Goal: Transaction & Acquisition: Purchase product/service

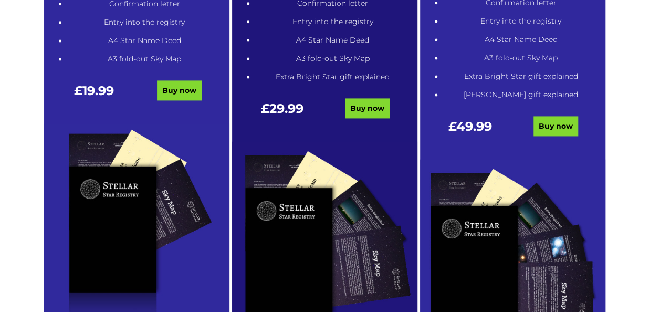
scroll to position [630, 0]
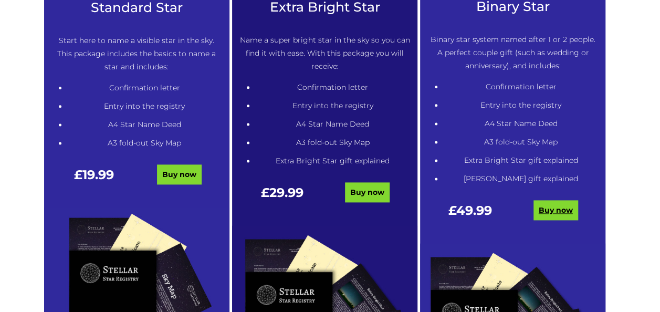
click at [551, 210] on link "Buy now" at bounding box center [555, 210] width 45 height 20
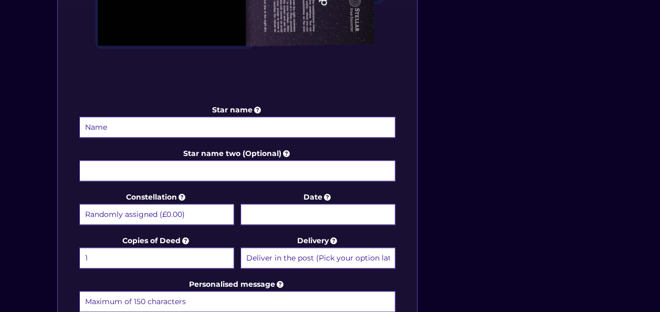
scroll to position [462, 0]
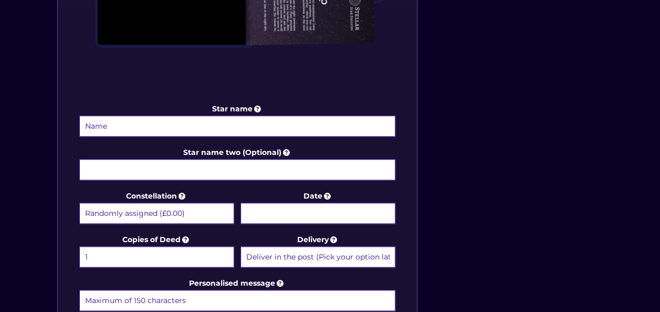
click at [193, 126] on input "Star name" at bounding box center [237, 125] width 316 height 21
type input "Lorraine Cook"
type input "Jessica Cook"
click at [218, 197] on label "Constellation Randomly assigned (£0.00) Aquarius - 20 Jan - 18 Feb (+£9.99) Ari…" at bounding box center [156, 207] width 155 height 36
click at [218, 203] on select "Randomly assigned (£0.00) Aquarius - 20 Jan - 18 Feb (+£9.99) Aries - 21 Mar - …" at bounding box center [156, 213] width 155 height 21
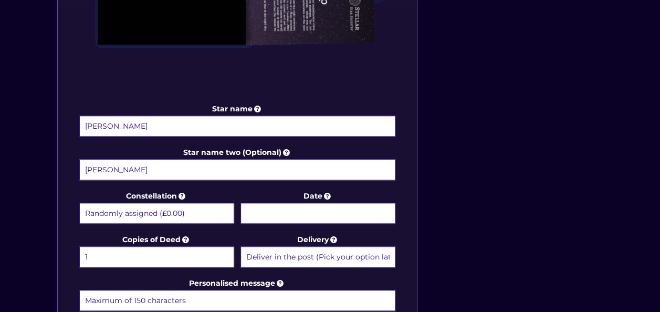
click at [207, 211] on select "Randomly assigned (£0.00) Aquarius - 20 Jan - 18 Feb (+£9.99) Aries - 21 Mar - …" at bounding box center [156, 213] width 155 height 21
select select "Pisces - 19 Feb - 20 Mar (+£9.99)"
click at [79, 203] on select "Randomly assigned (£0.00) Aquarius - 20 Jan - 18 Feb (+£9.99) Aries - 21 Mar - …" at bounding box center [156, 213] width 155 height 21
click at [299, 214] on input "Date" at bounding box center [317, 213] width 155 height 21
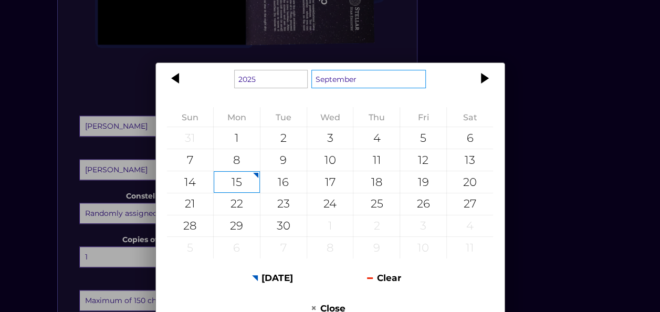
click at [331, 82] on select "January February March April May June July August September October November De…" at bounding box center [368, 79] width 114 height 18
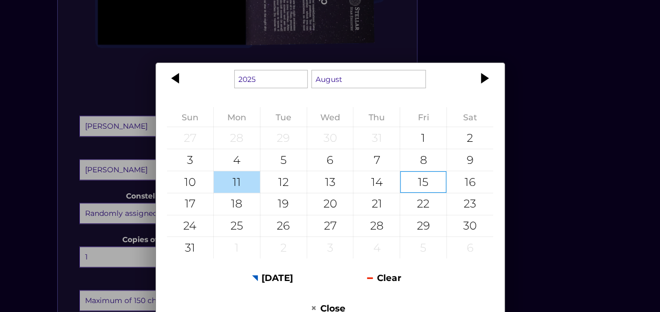
click at [240, 183] on div "11" at bounding box center [237, 182] width 46 height 22
type input "11 August 2025"
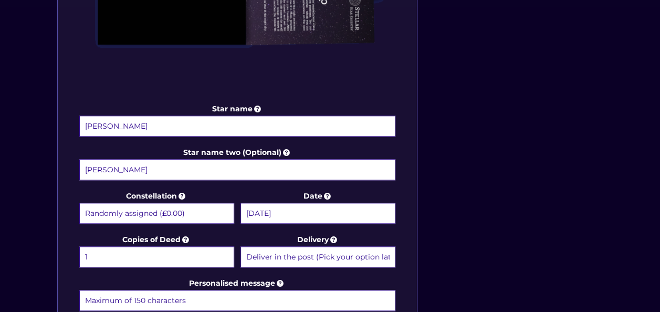
click at [417, 263] on div "Star name Lorraine Cook Star name two (Optional) Jessica Cook Constellation Ran…" at bounding box center [330, 82] width 556 height 714
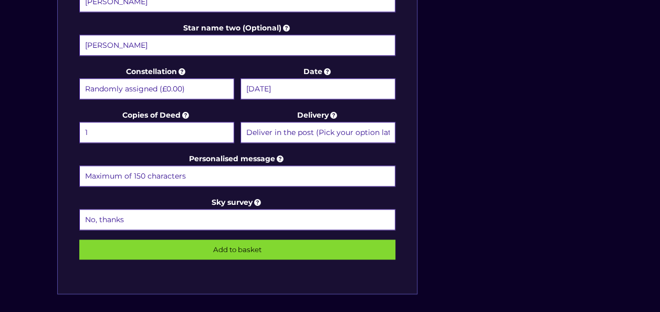
scroll to position [588, 0]
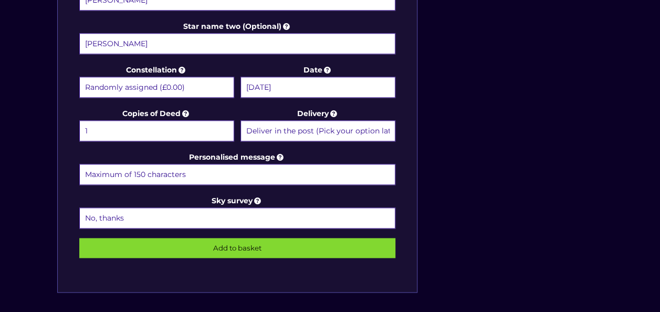
click at [343, 133] on select "Deliver in the post (Pick your option later) Deliver in the post and by Email (…" at bounding box center [317, 130] width 155 height 21
click at [347, 126] on select "Deliver in the post (Pick your option later) Deliver in the post and by Email (…" at bounding box center [317, 130] width 155 height 21
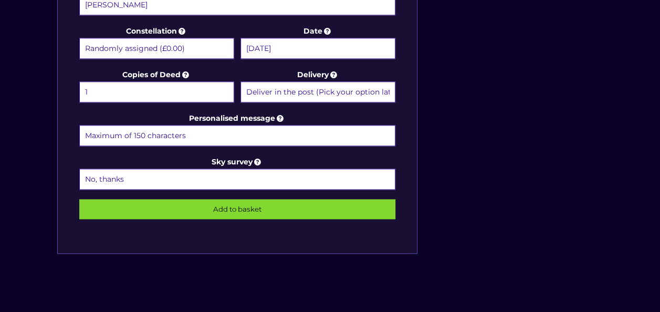
scroll to position [630, 0]
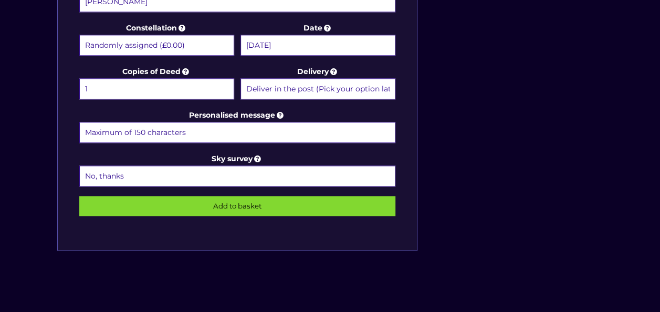
click at [268, 165] on select "No, thanks 1 (+£6.99) 2 (+£11.99) 3 (+£16.99) 4 (+£21.99) 5 (+£26.99) 6 (+£31.9…" at bounding box center [237, 175] width 316 height 21
select select "1 (+£6.99)"
click at [79, 165] on select "No, thanks 1 (+£6.99) 2 (+£11.99) 3 (+£16.99) 4 (+£21.99) 5 (+£26.99) 6 (+£31.9…" at bounding box center [237, 175] width 316 height 21
click at [244, 198] on input "Add to basket" at bounding box center [237, 206] width 316 height 20
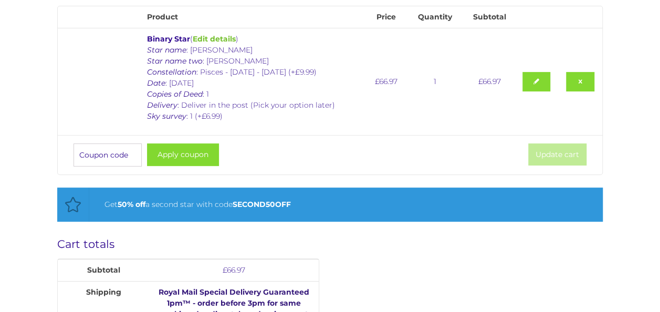
scroll to position [126, 0]
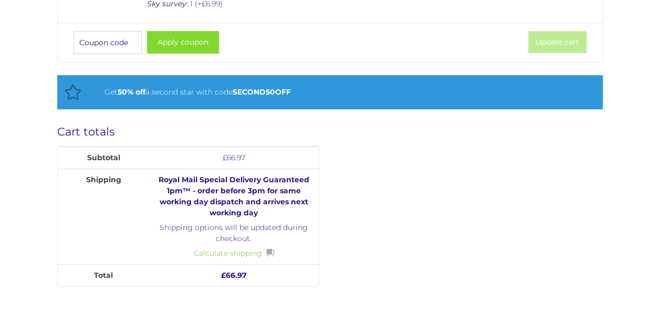
scroll to position [315, 0]
click at [421, 175] on div "Cart totals Subtotal £ 66.97 Shipping Royal Mail Special Delivery Guaranteed 1p…" at bounding box center [329, 266] width 545 height 282
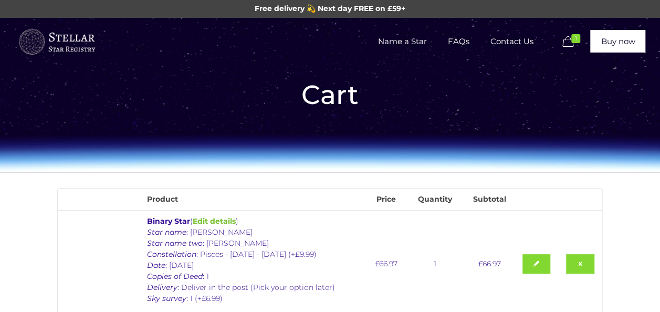
scroll to position [0, 0]
